Goal: Task Accomplishment & Management: Use online tool/utility

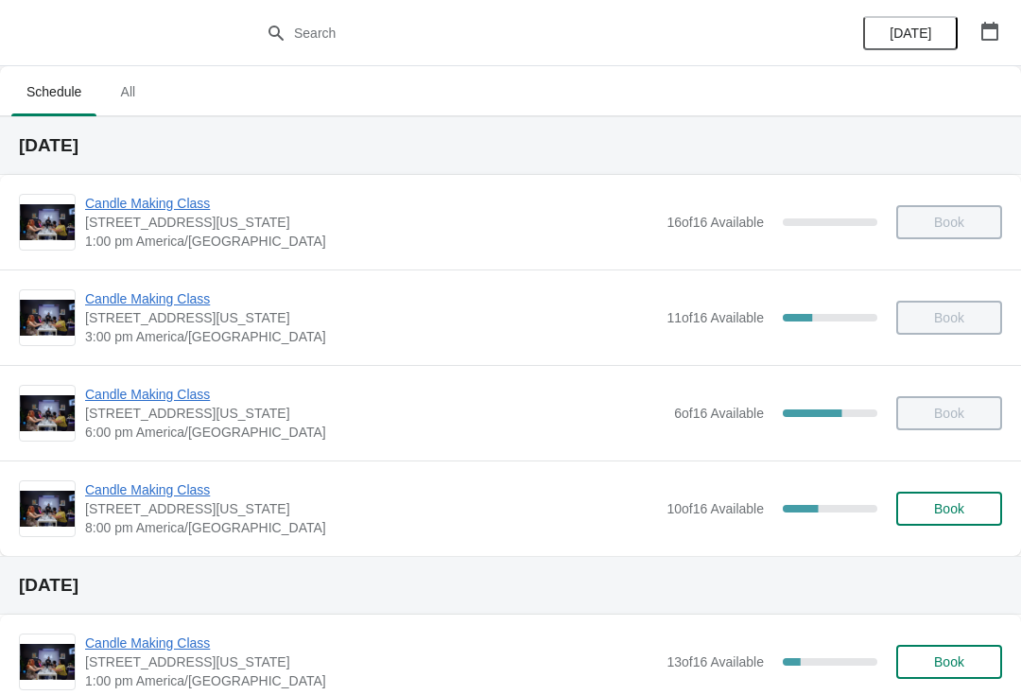
click at [140, 495] on span "Candle Making Class" at bounding box center [371, 489] width 572 height 19
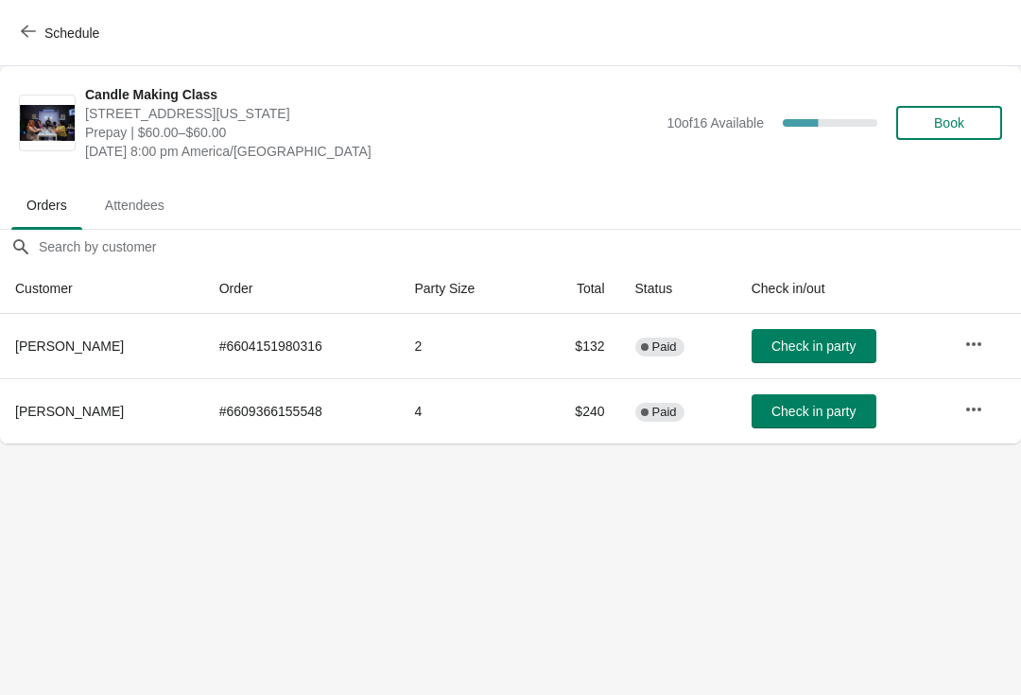
click at [826, 343] on span "Check in party" at bounding box center [813, 345] width 84 height 15
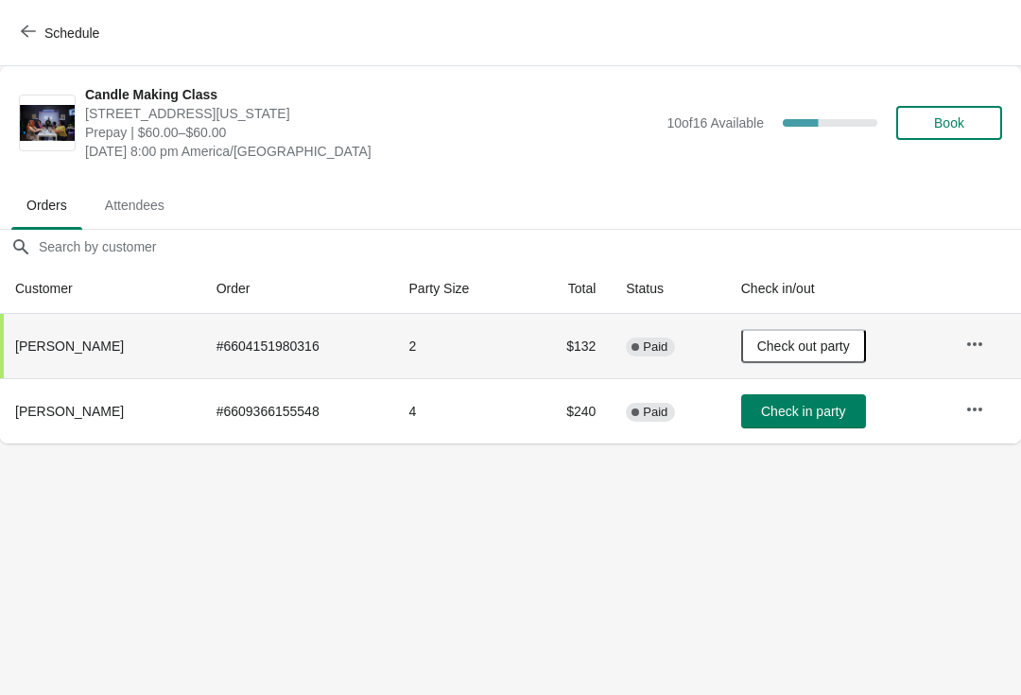
click at [791, 405] on span "Check in party" at bounding box center [803, 410] width 84 height 15
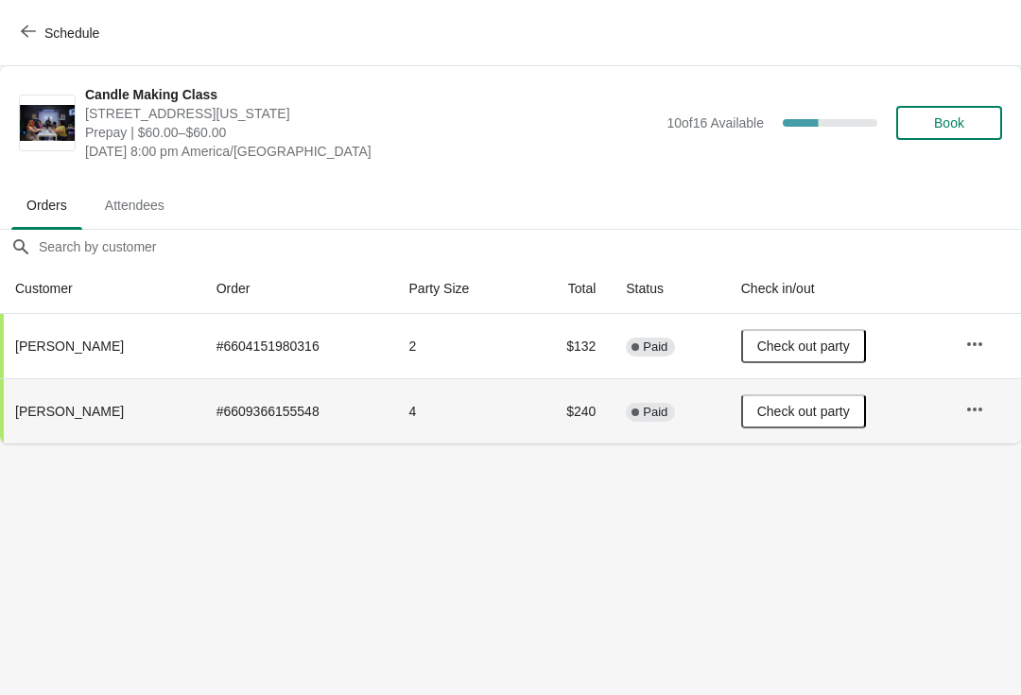
click at [34, 48] on button "Schedule" at bounding box center [61, 33] width 105 height 34
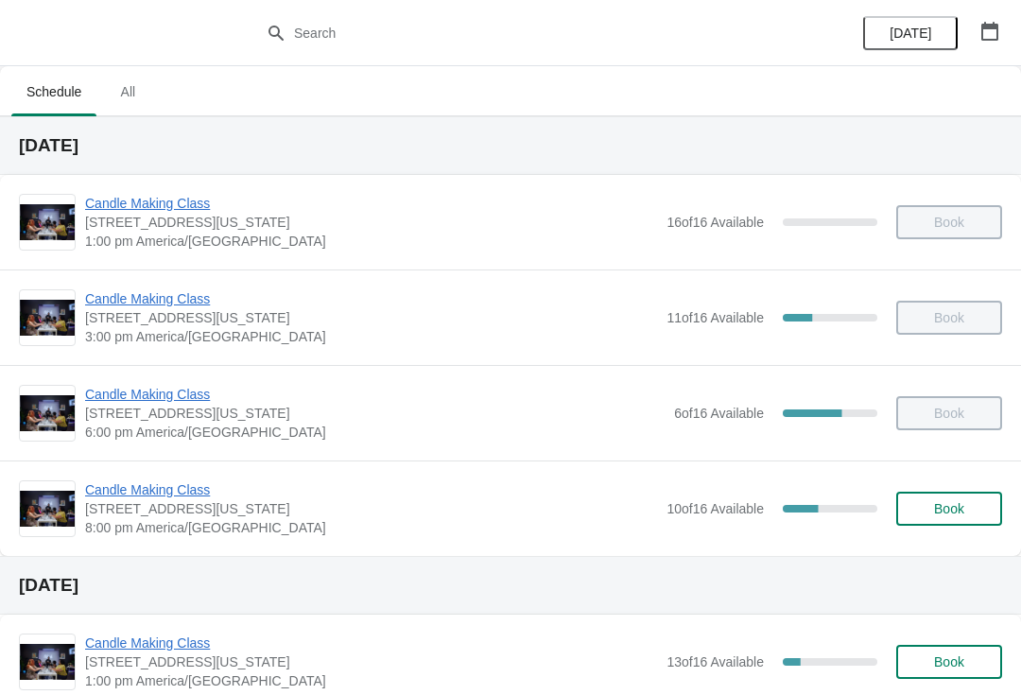
click at [144, 515] on span "[STREET_ADDRESS][US_STATE]" at bounding box center [371, 508] width 572 height 19
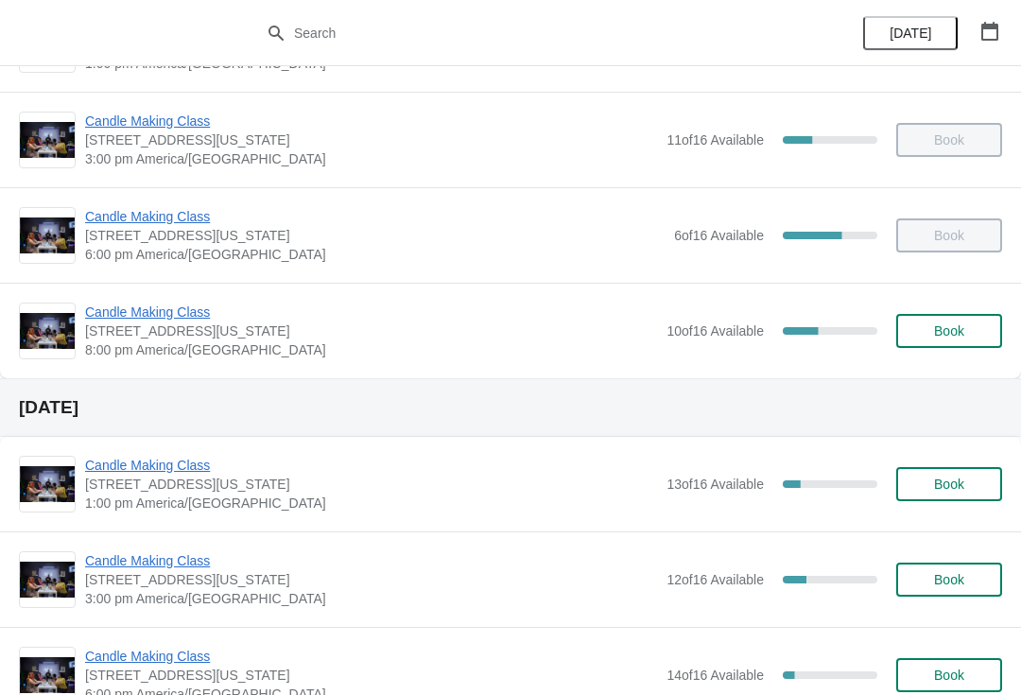
scroll to position [166, 0]
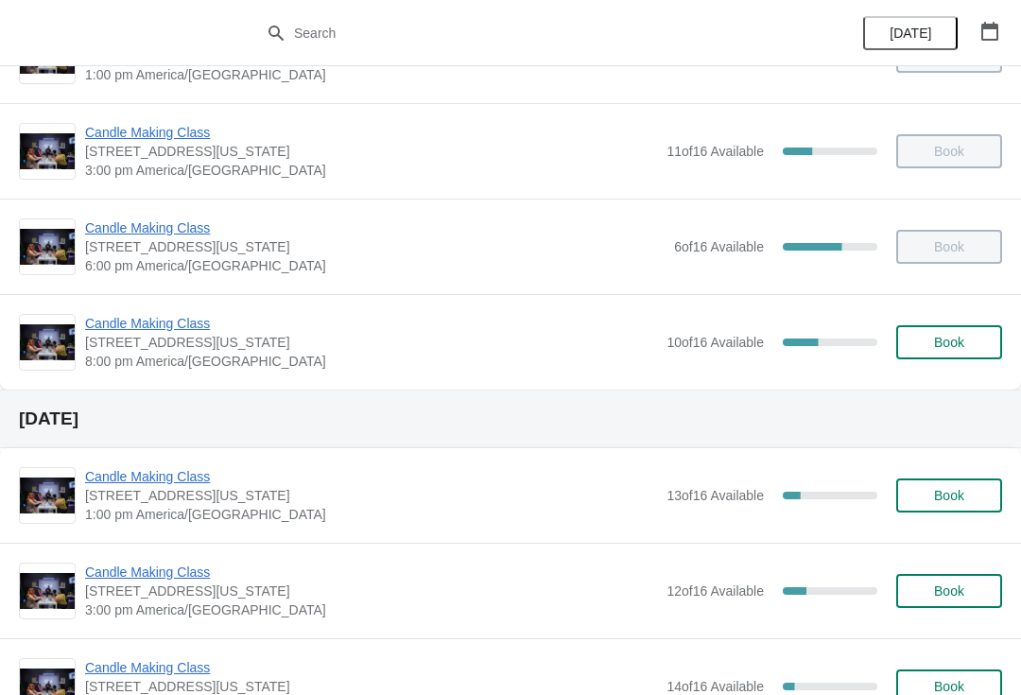
click at [134, 331] on span "Candle Making Class" at bounding box center [371, 323] width 572 height 19
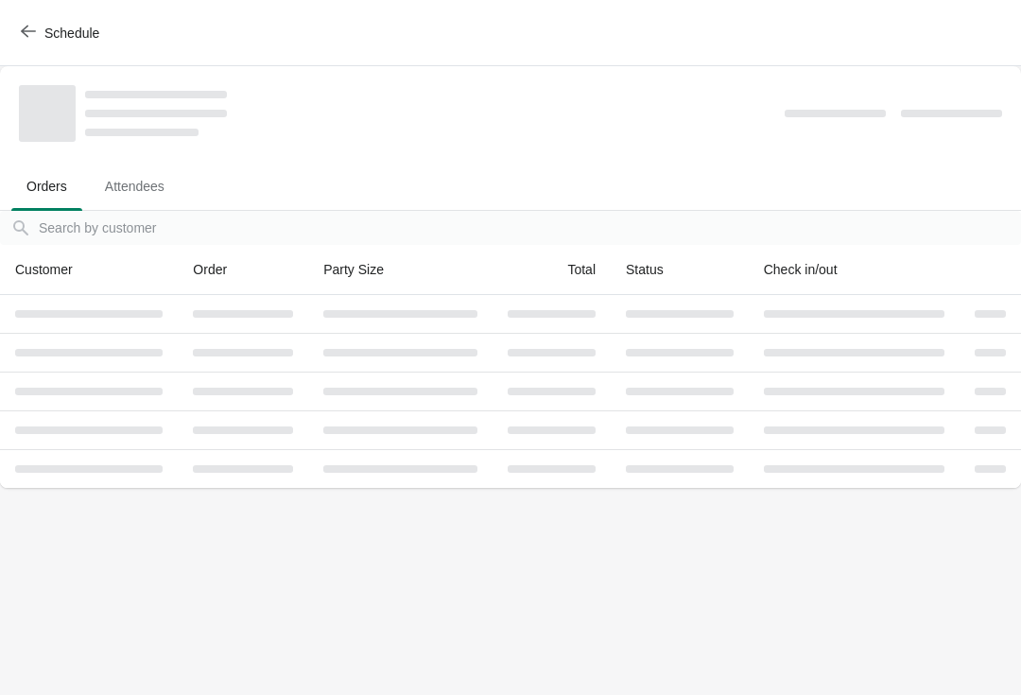
scroll to position [0, 0]
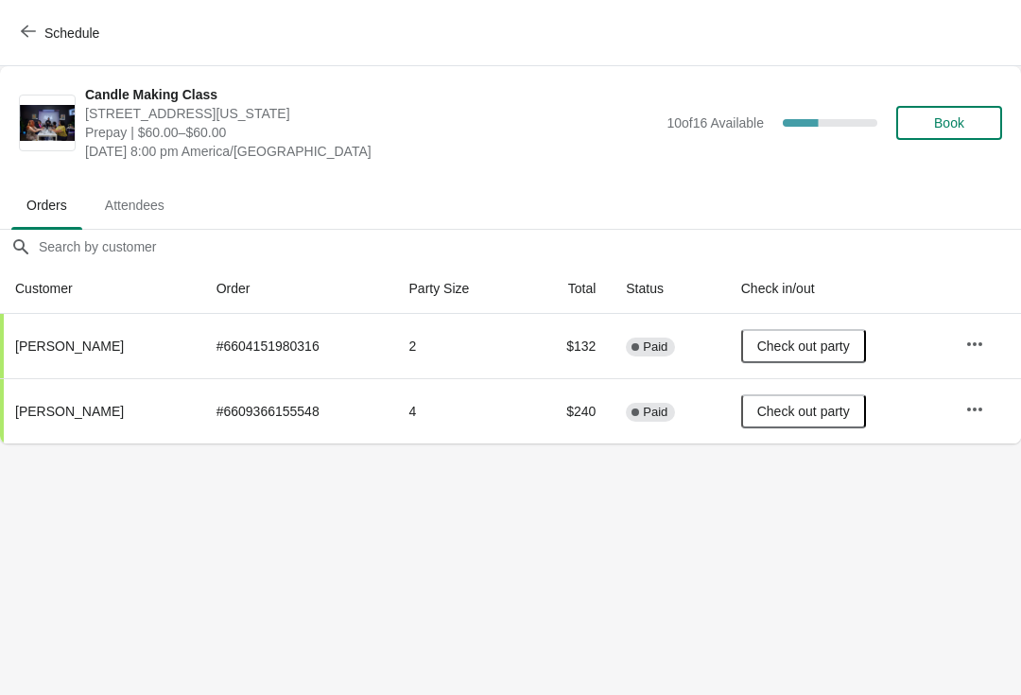
click at [969, 423] on button "button" at bounding box center [974, 409] width 34 height 34
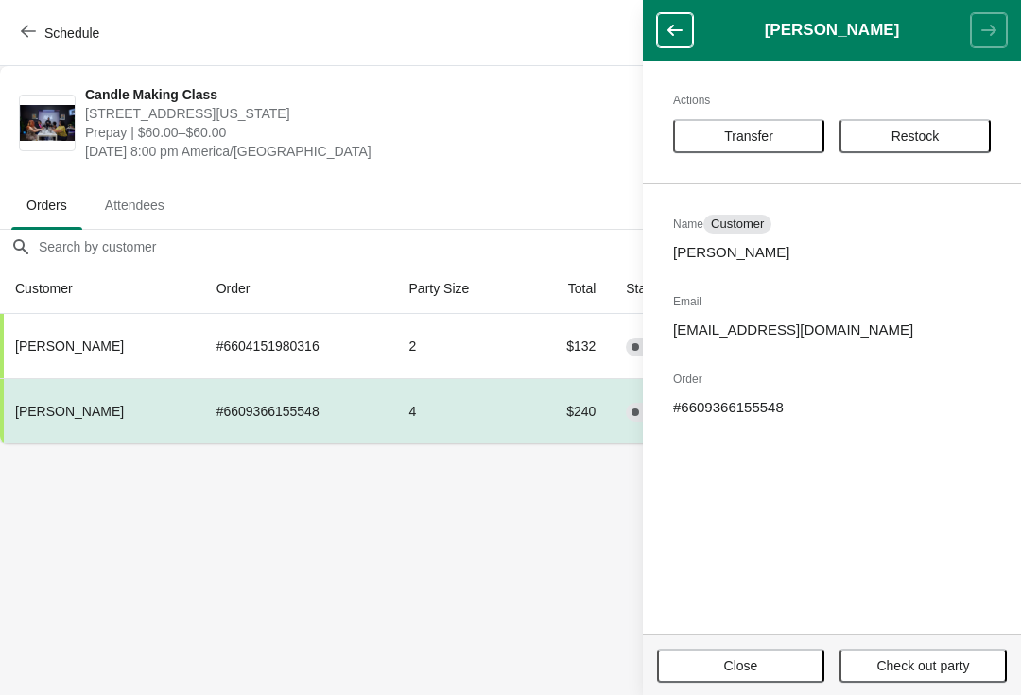
click at [424, 588] on body "Schedule Candle Making Class 1252 North Milwaukee Avenue, Chicago, Illinois, US…" at bounding box center [510, 347] width 1021 height 695
click at [672, 39] on icon "button" at bounding box center [674, 30] width 19 height 19
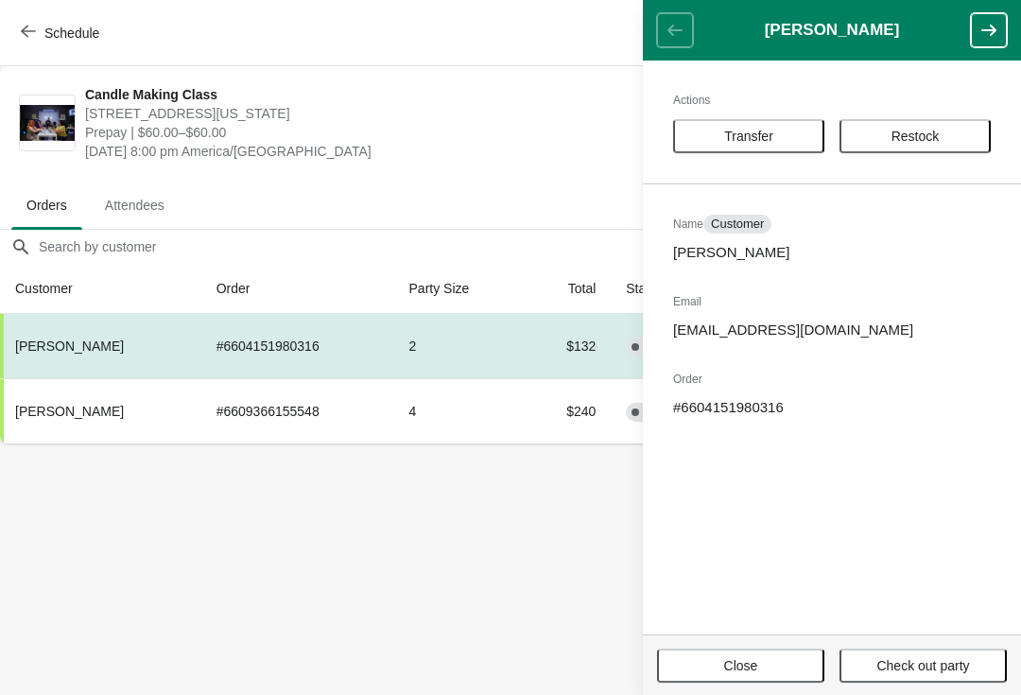
click at [455, 451] on body "Schedule Candle Making Class 1252 North Milwaukee Avenue, Chicago, Illinois, US…" at bounding box center [510, 347] width 1021 height 695
click at [515, 596] on body "Schedule Candle Making Class 1252 North Milwaukee Avenue, Chicago, Illinois, US…" at bounding box center [510, 347] width 1021 height 695
click at [558, 645] on body "Schedule Candle Making Class 1252 North Milwaukee Avenue, Chicago, Illinois, US…" at bounding box center [510, 347] width 1021 height 695
click at [715, 678] on button "Close" at bounding box center [740, 665] width 167 height 34
